Goal: Navigation & Orientation: Find specific page/section

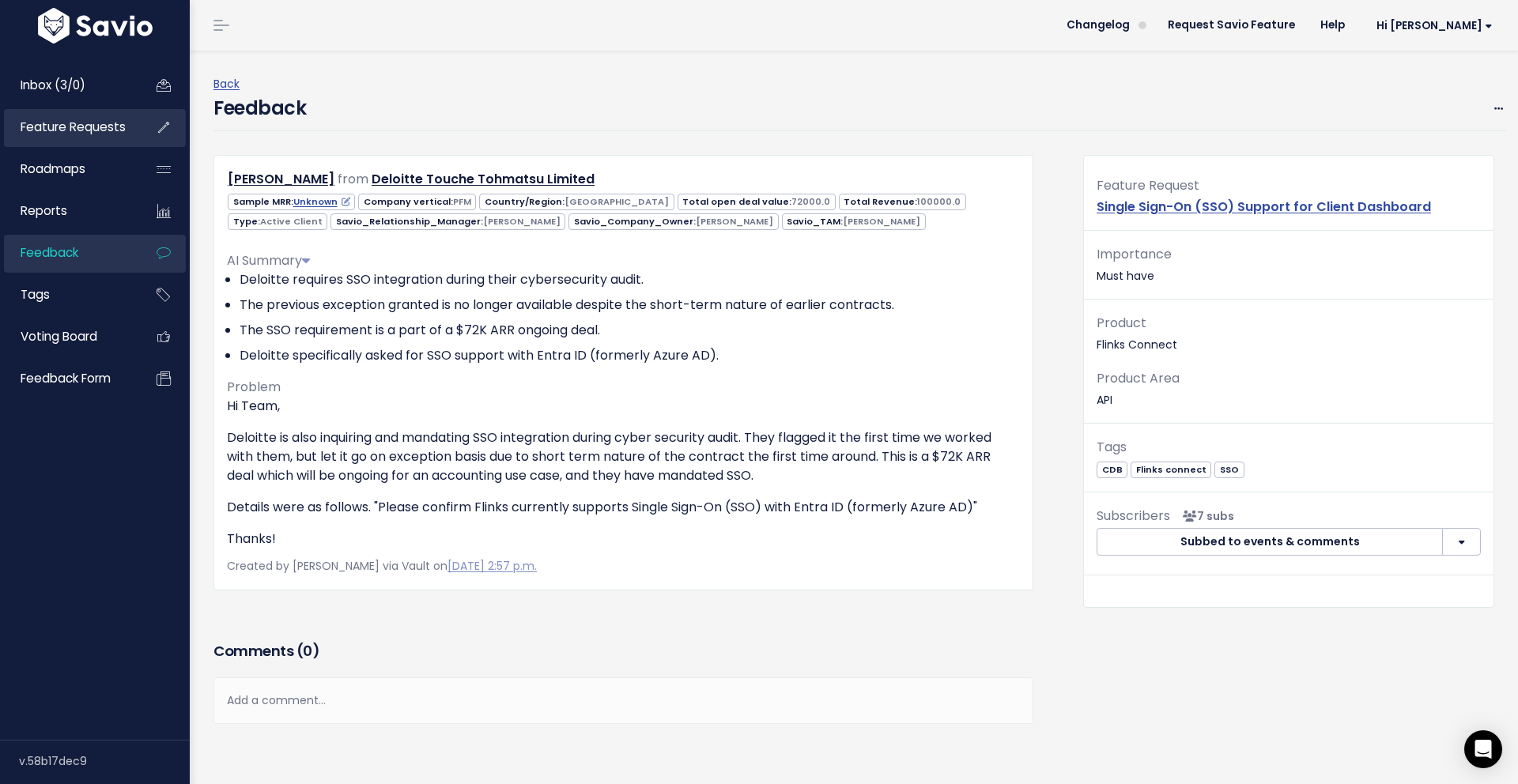
click at [77, 133] on span "Feature Requests" at bounding box center [73, 126] width 106 height 17
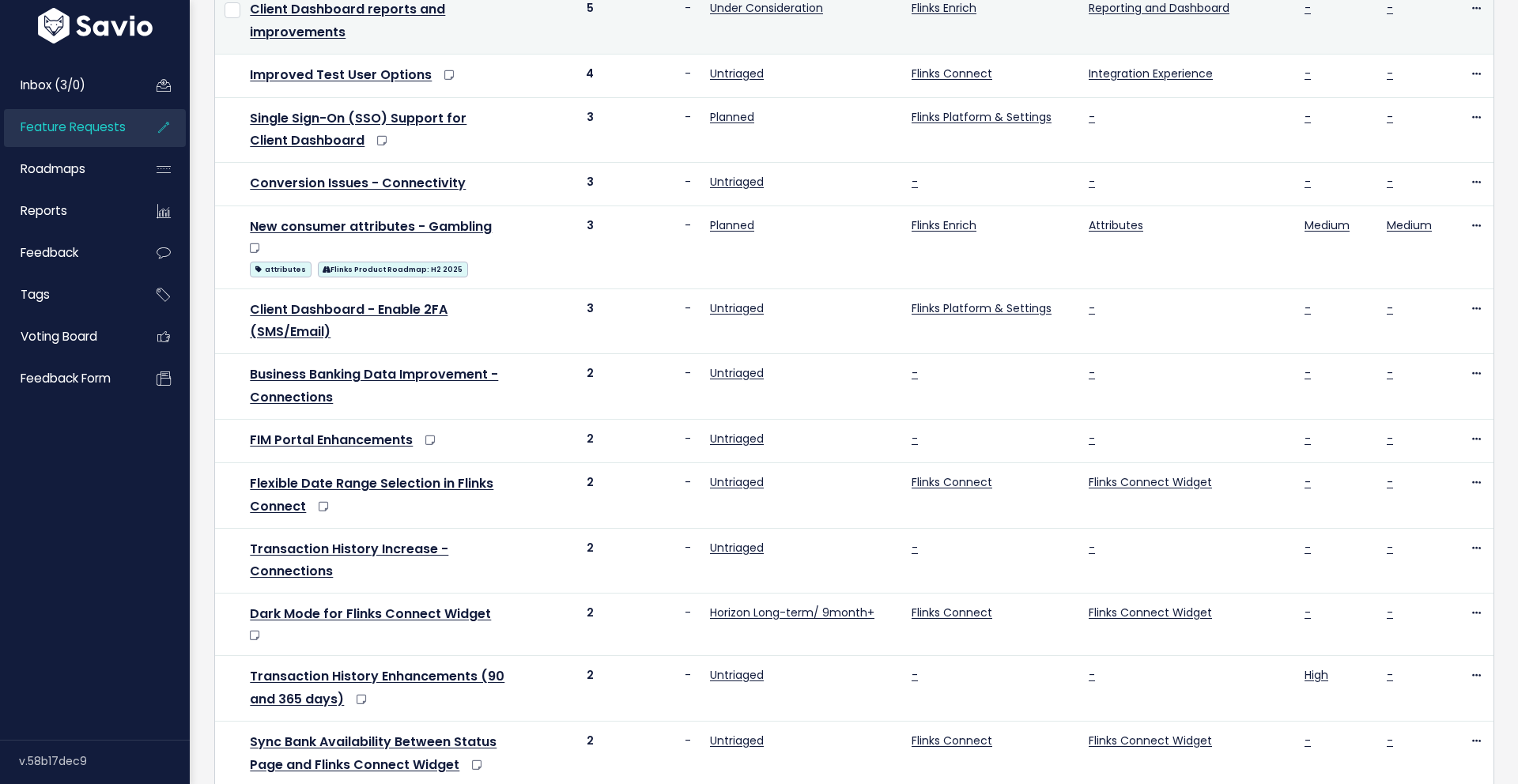
scroll to position [614, 0]
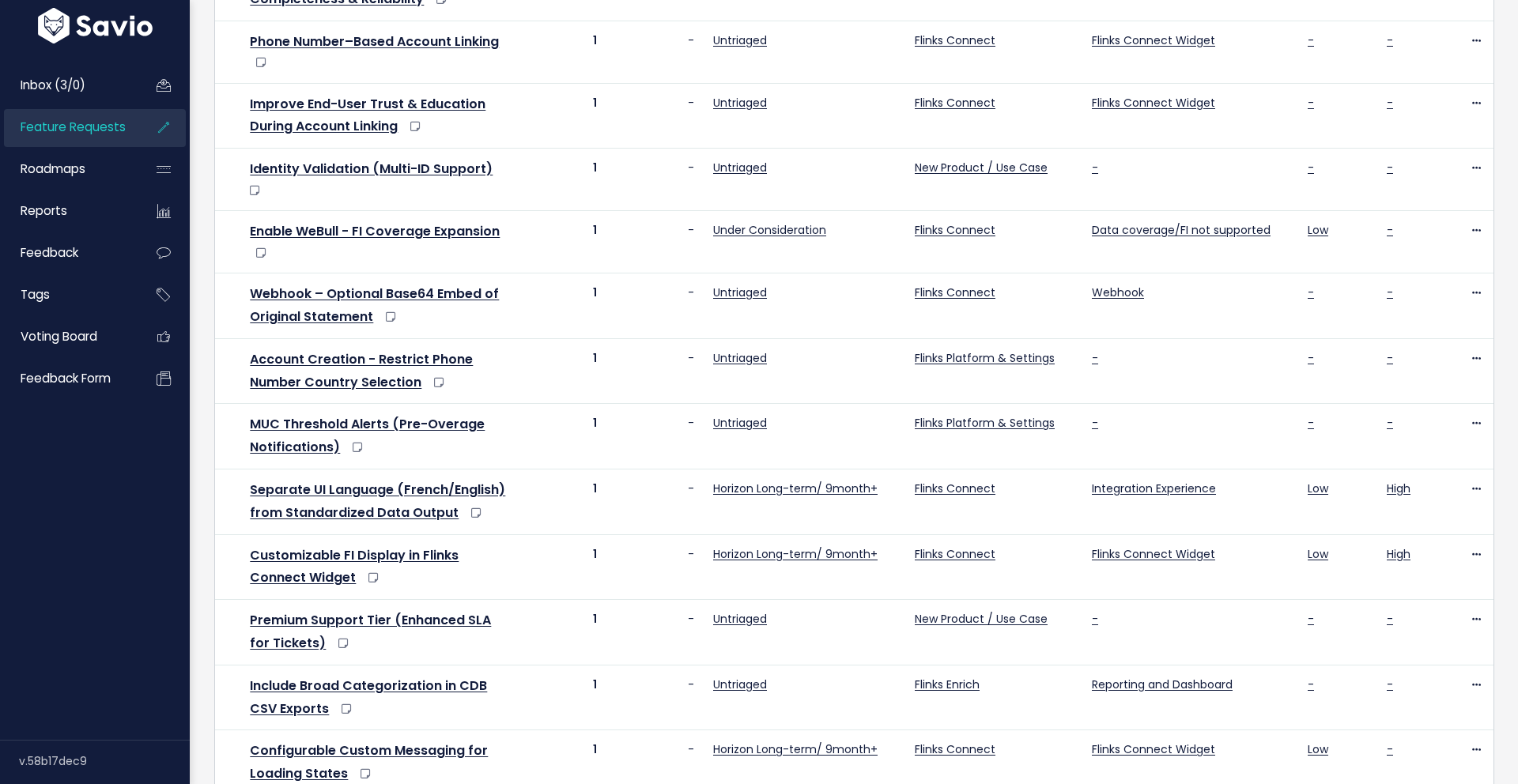
scroll to position [745, 0]
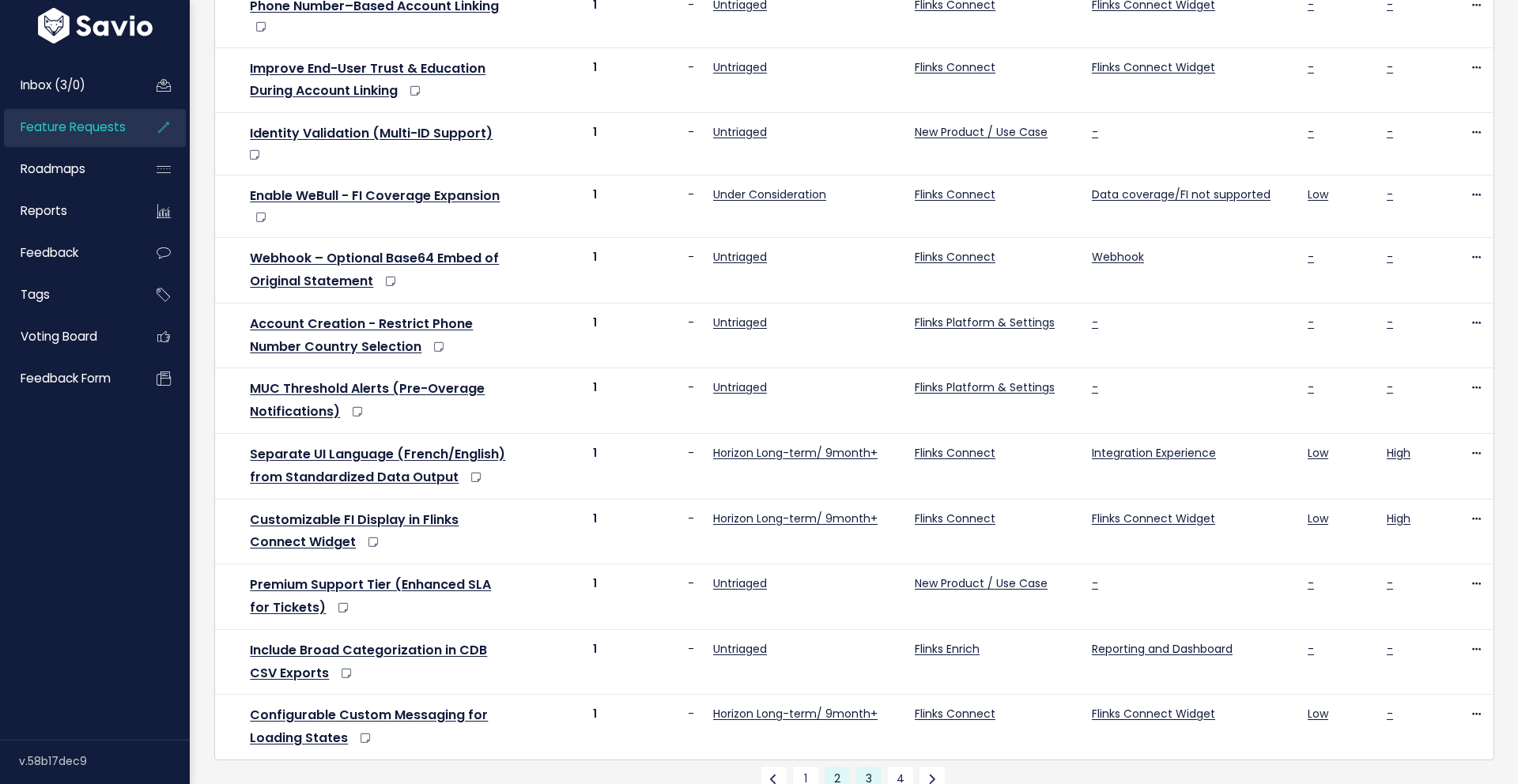
click at [867, 767] on link "3" at bounding box center [869, 780] width 26 height 26
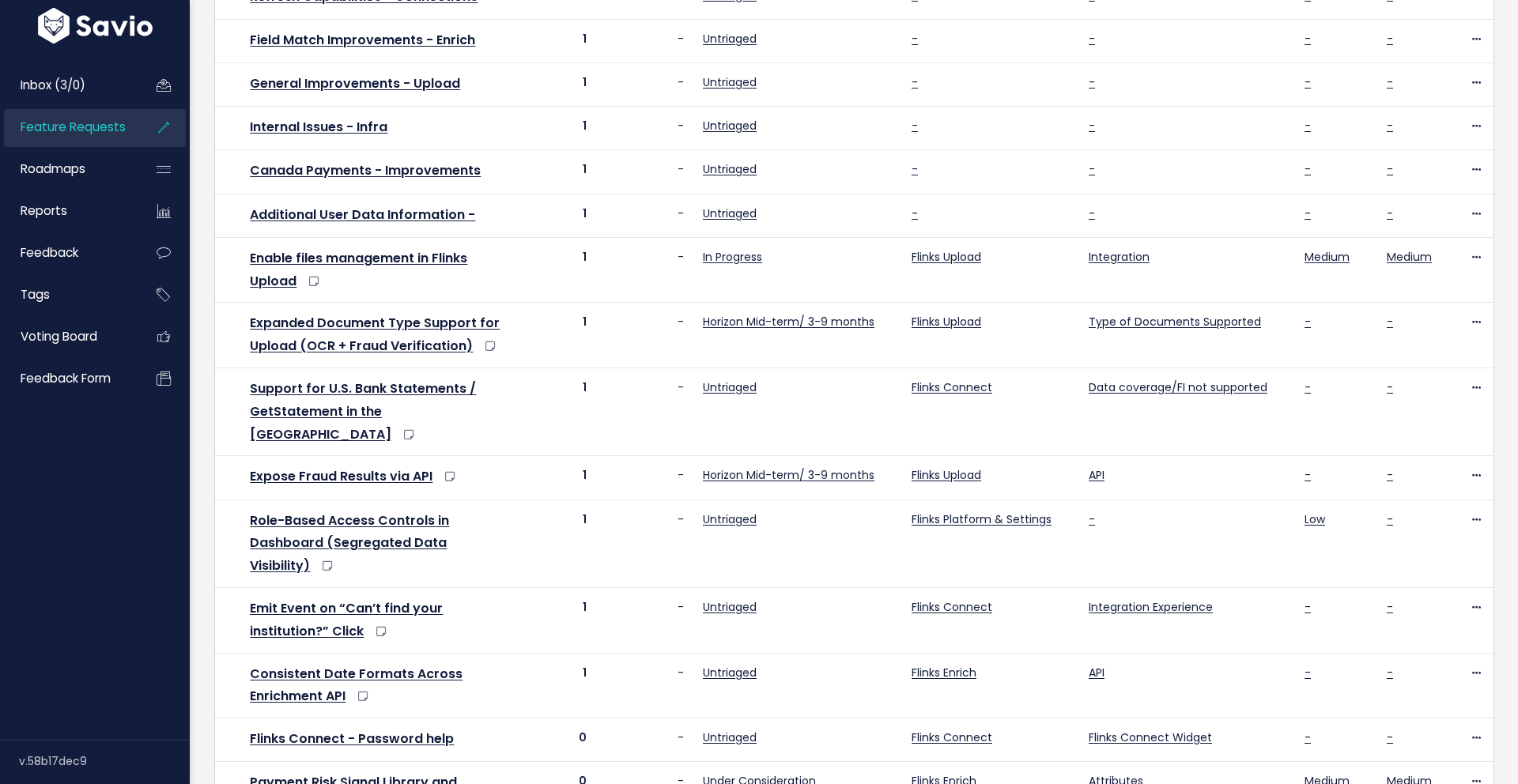
scroll to position [633, 0]
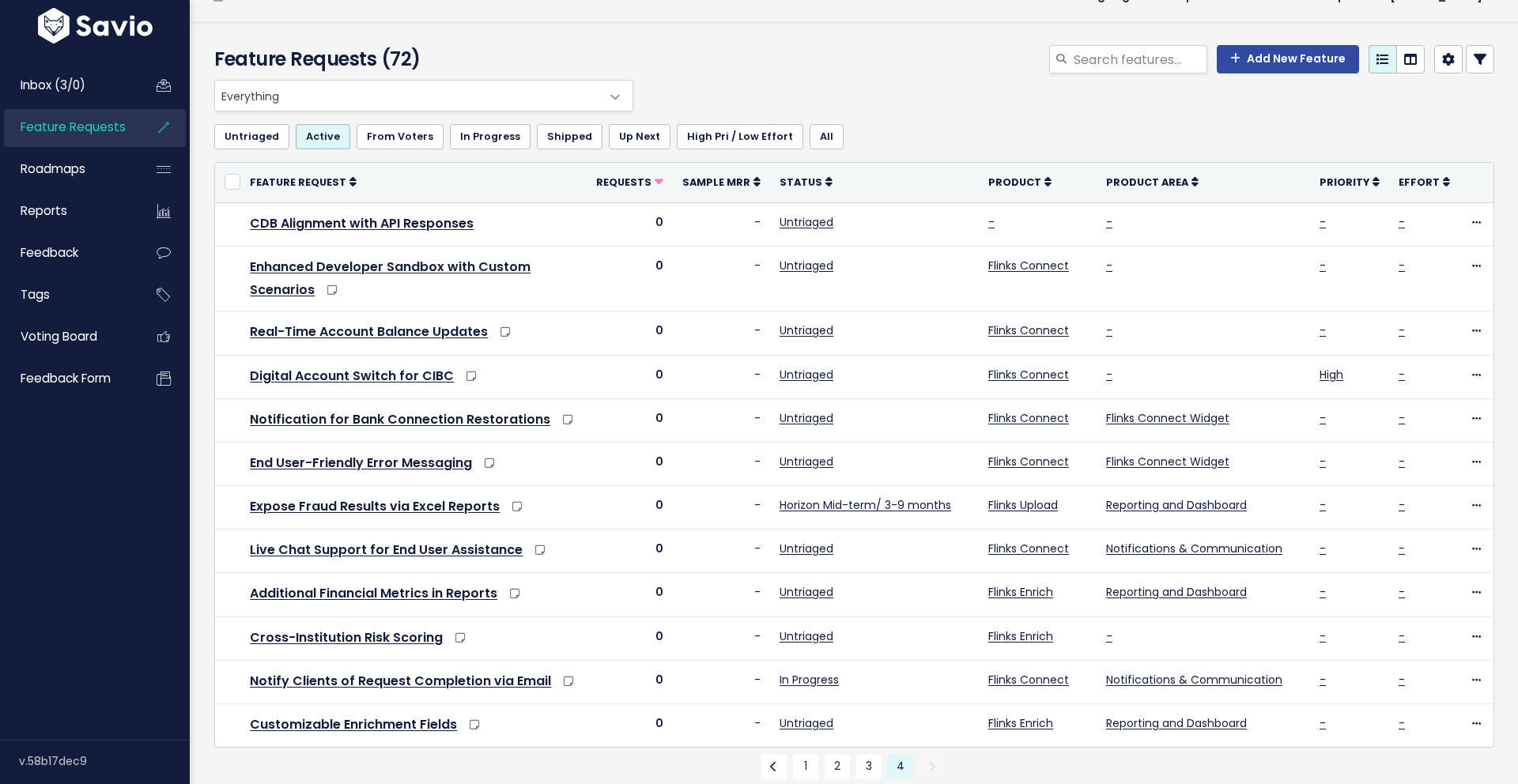
scroll to position [34, 0]
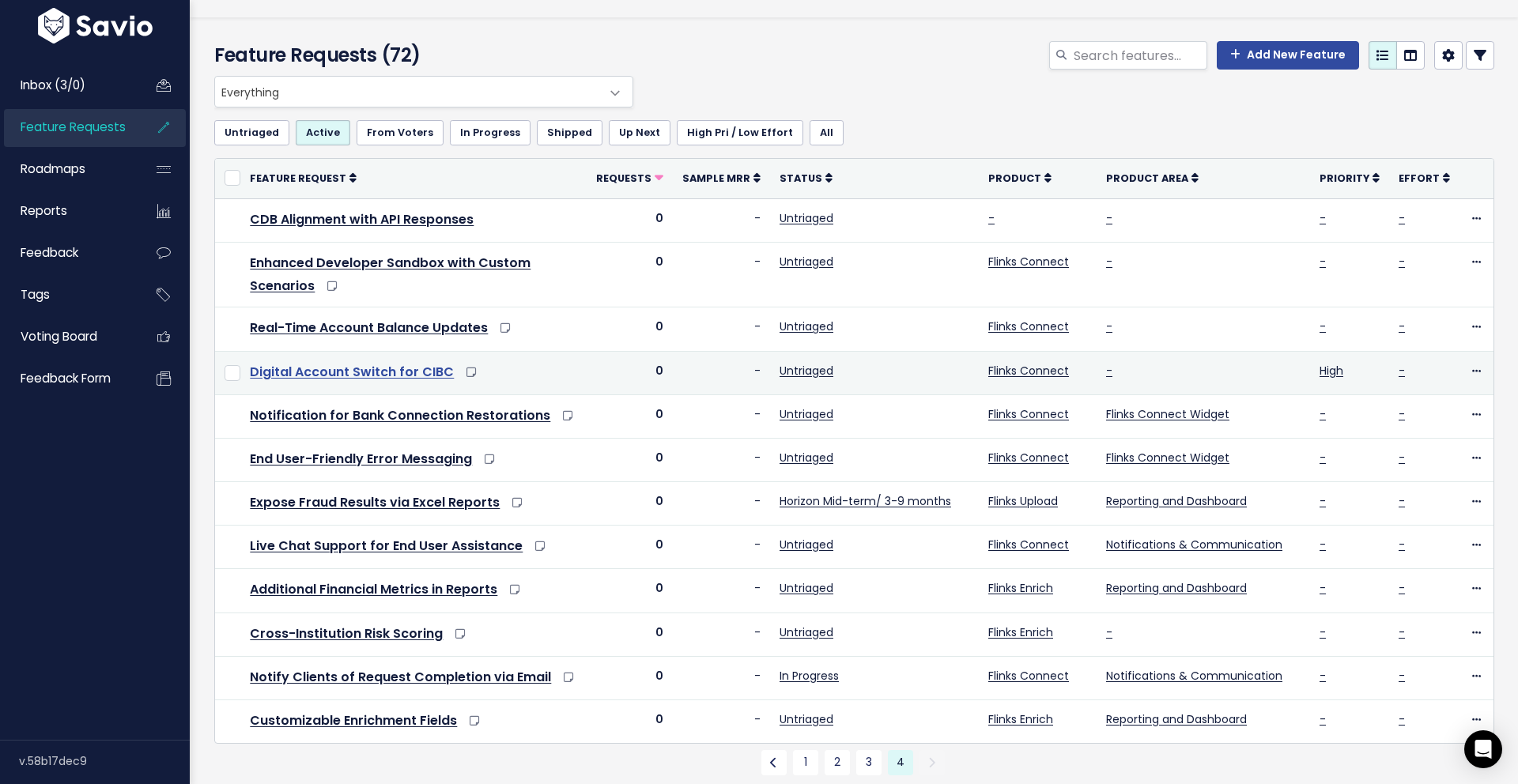
click at [367, 371] on link "Digital Account Switch for CIBC" at bounding box center [352, 372] width 204 height 18
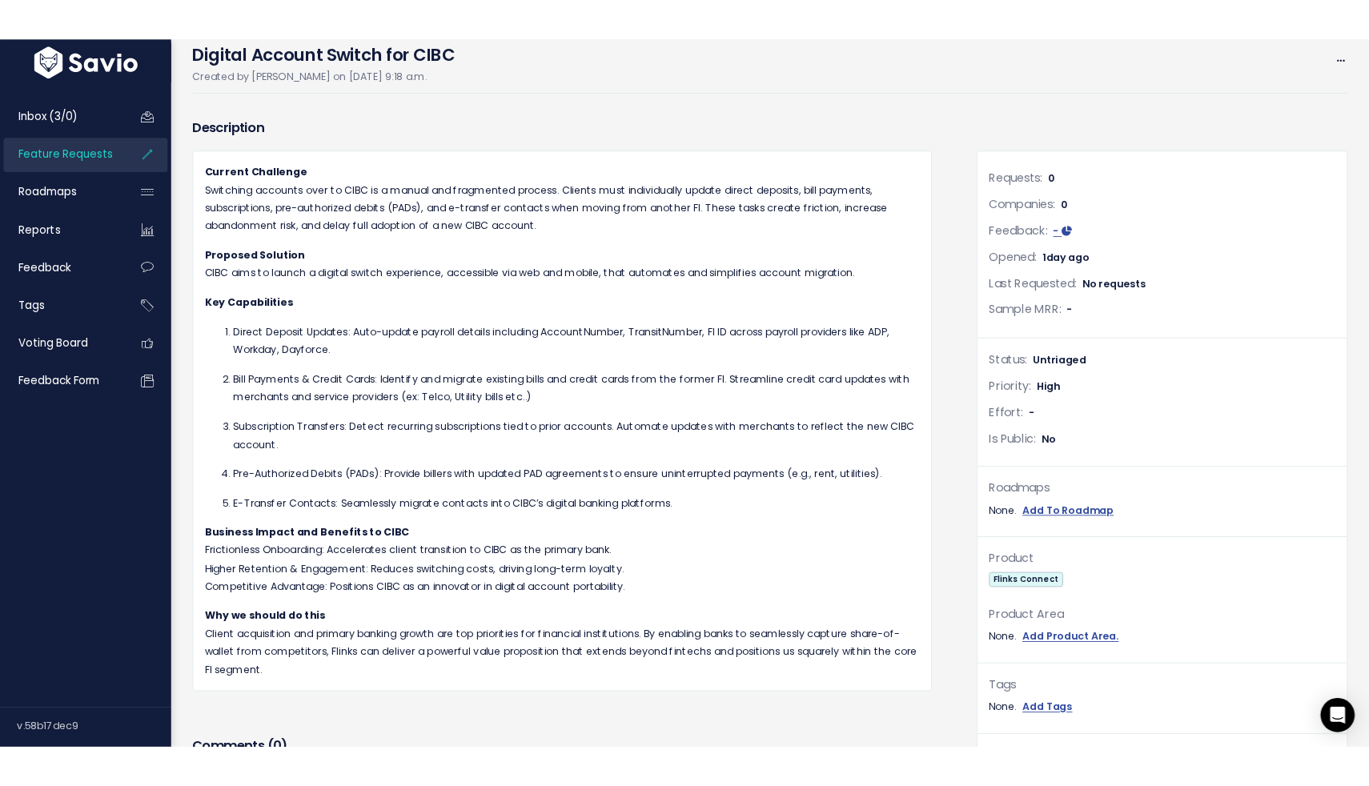
scroll to position [102, 0]
